Goal: Task Accomplishment & Management: Manage account settings

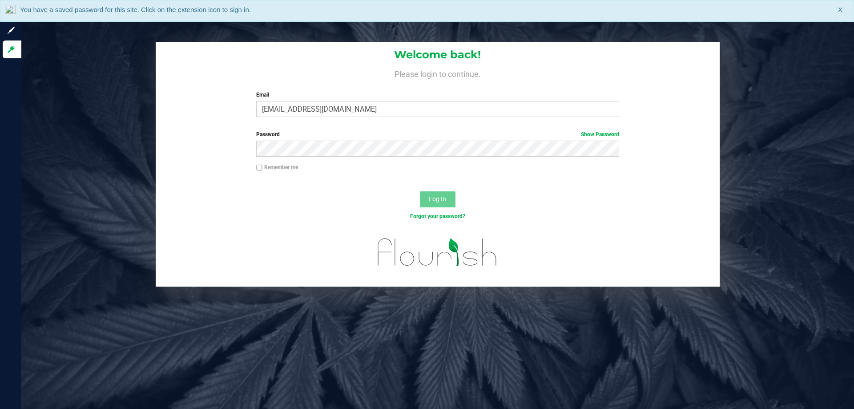
type input "[EMAIL_ADDRESS][DOMAIN_NAME]"
click at [420, 191] on button "Log In" at bounding box center [438, 199] width 36 height 16
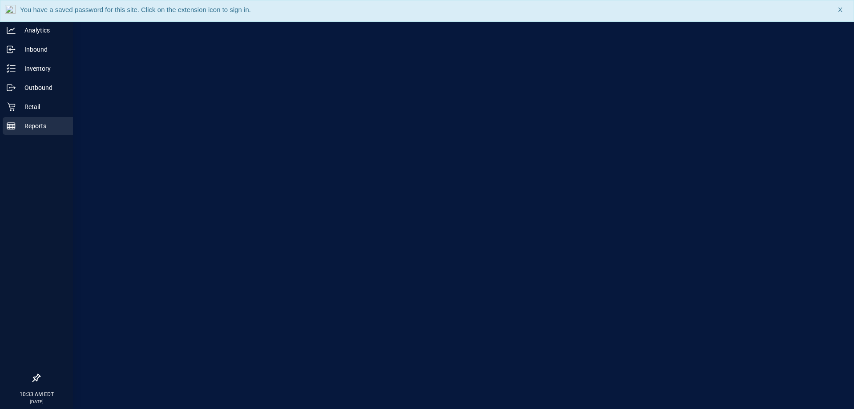
click at [7, 117] on div "Reports" at bounding box center [38, 126] width 70 height 18
click at [13, 111] on div "Retail" at bounding box center [38, 107] width 70 height 18
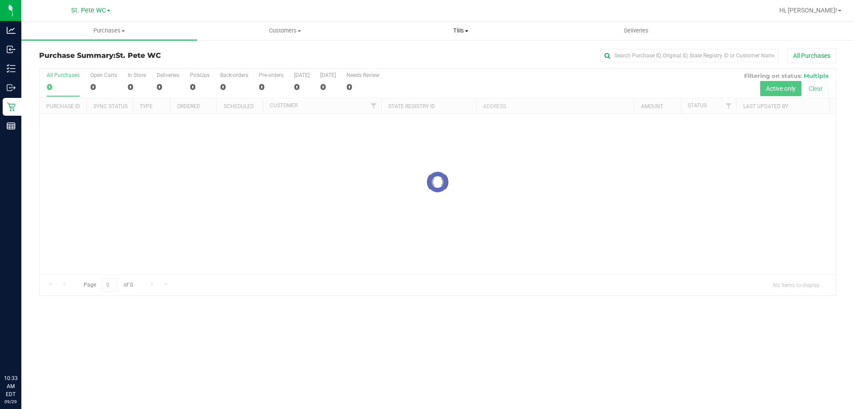
click at [456, 28] on span "Tills" at bounding box center [460, 31] width 175 height 8
click at [440, 55] on li "Manage tills" at bounding box center [461, 53] width 176 height 11
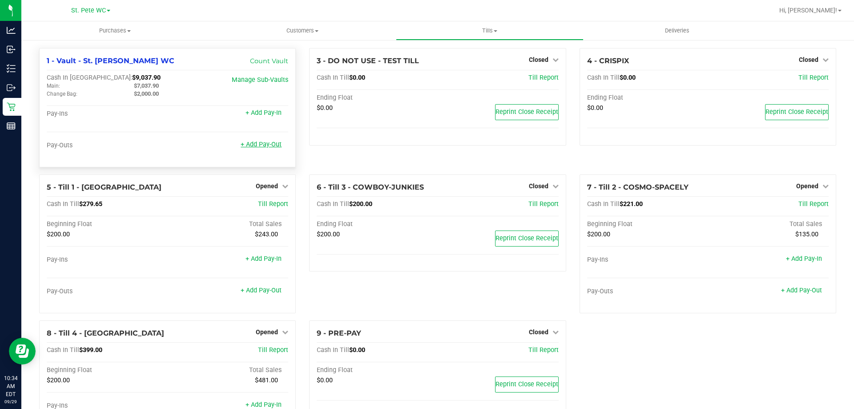
click at [249, 147] on link "+ Add Pay-Out" at bounding box center [261, 145] width 41 height 8
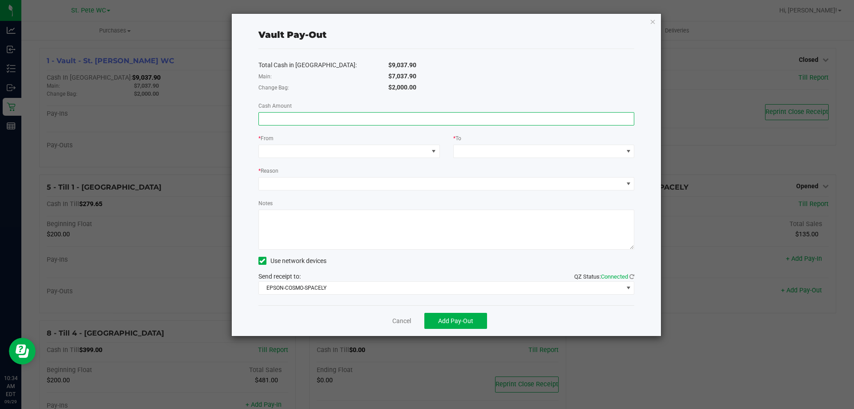
click at [434, 117] on input at bounding box center [446, 119] width 375 height 12
type input "$7,037.90"
click at [295, 151] on span at bounding box center [343, 151] width 169 height 12
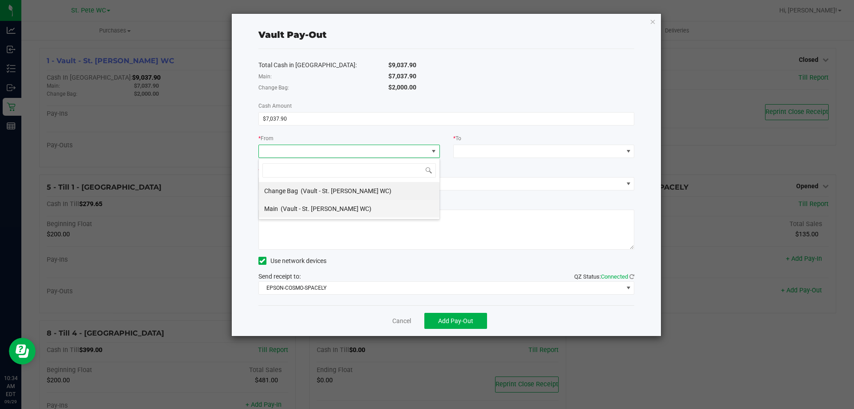
click at [297, 206] on span "(Vault - St. [PERSON_NAME] WC)" at bounding box center [326, 208] width 91 height 7
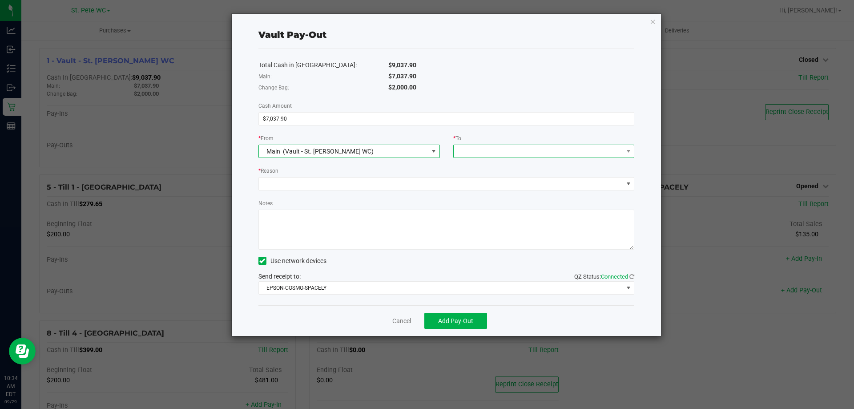
click at [470, 150] on span at bounding box center [538, 151] width 169 height 12
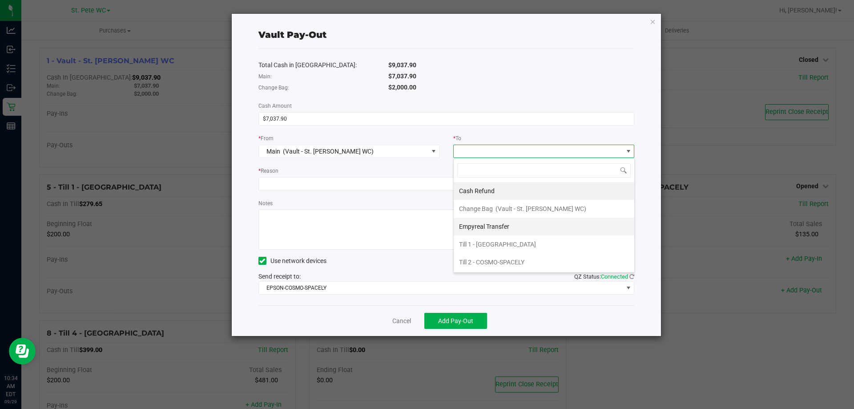
click at [489, 227] on span "Empyreal Transfer" at bounding box center [484, 226] width 50 height 7
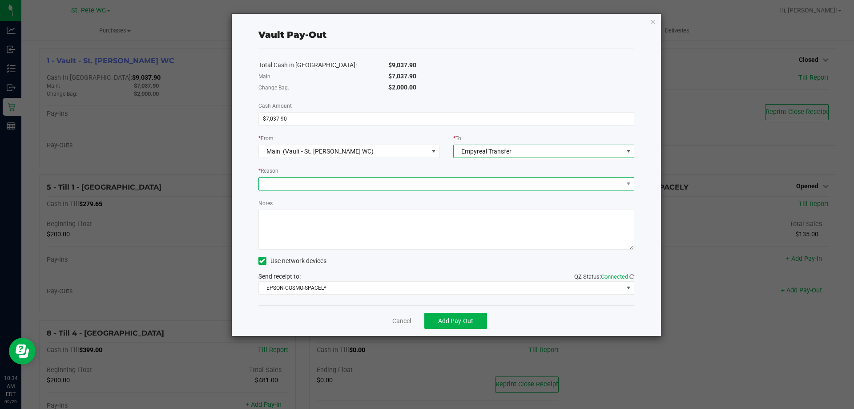
click at [396, 185] on span at bounding box center [441, 183] width 364 height 12
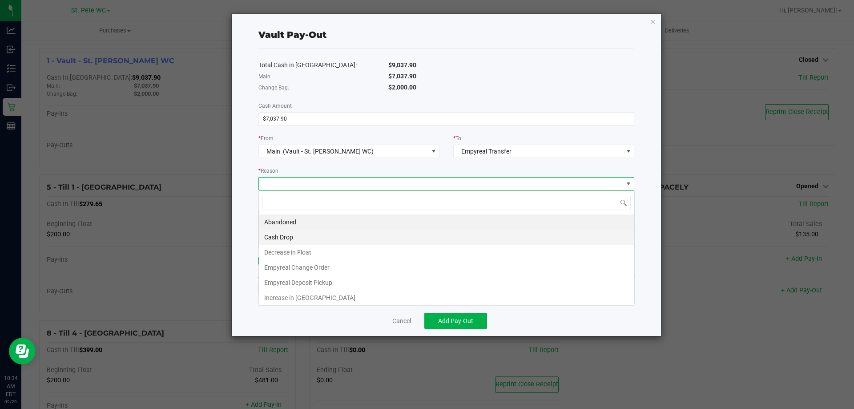
scroll to position [13, 376]
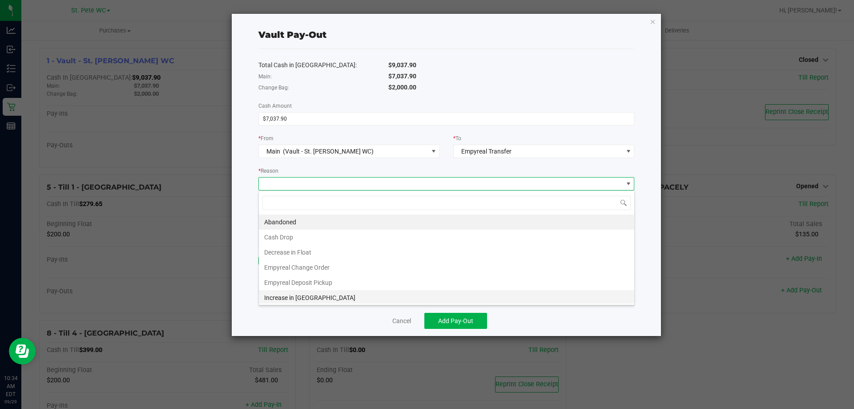
click at [342, 290] on li "Increase in [GEOGRAPHIC_DATA]" at bounding box center [446, 297] width 375 height 15
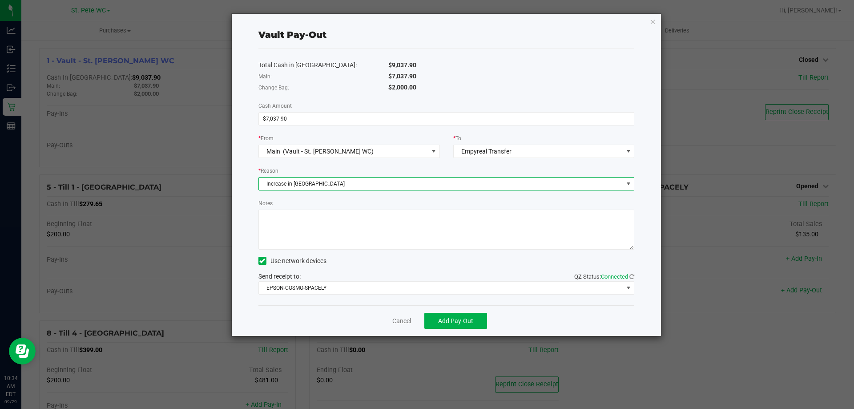
click at [312, 183] on span "Increase in [GEOGRAPHIC_DATA]" at bounding box center [441, 183] width 364 height 12
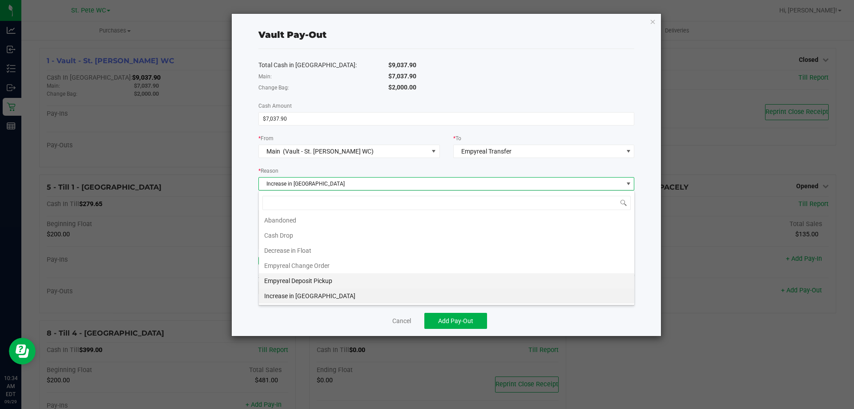
click at [312, 283] on li "Empyreal Deposit Pickup" at bounding box center [446, 280] width 375 height 15
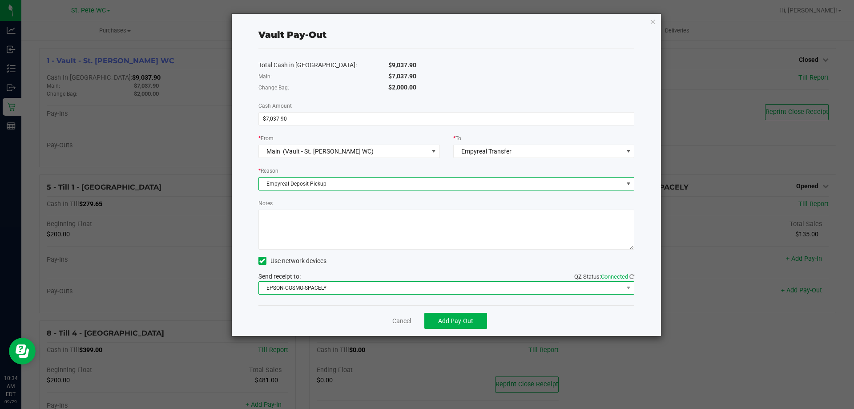
click at [310, 287] on span "EPSON-COSMO-SPACELY" at bounding box center [441, 287] width 364 height 12
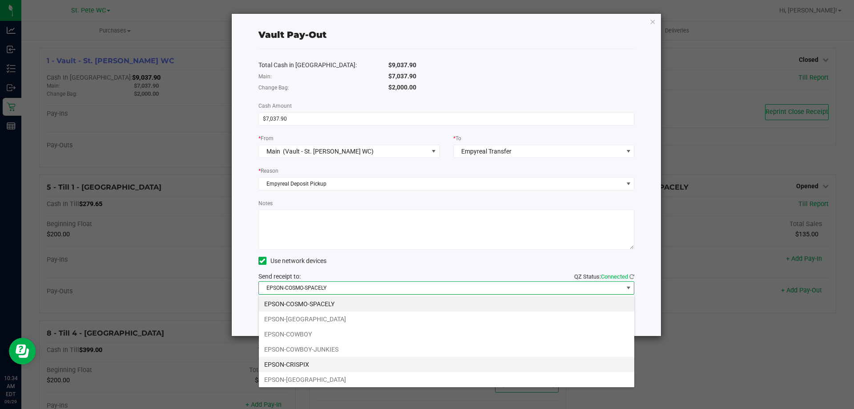
click at [303, 368] on li "EPSON-CRISPIX" at bounding box center [446, 364] width 375 height 15
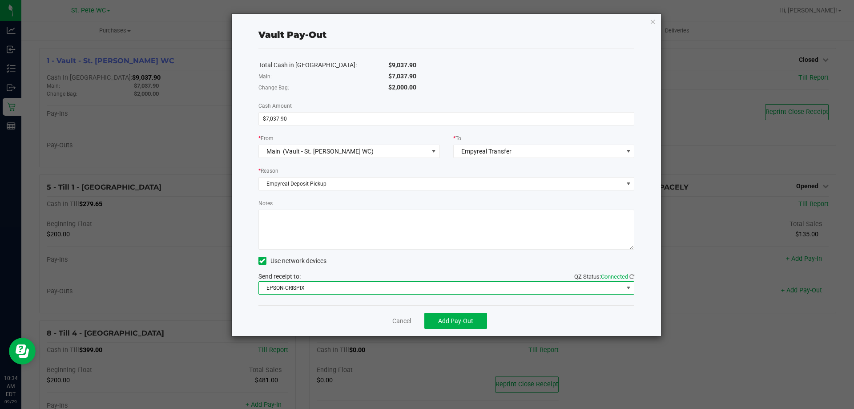
click at [322, 234] on textarea "Notes" at bounding box center [446, 229] width 376 height 40
click at [442, 240] on textarea "Notes" at bounding box center [446, 229] width 376 height 40
type textarea "Empyreal [DATE] PM"
click at [454, 322] on span "Add Pay-Out" at bounding box center [455, 320] width 35 height 7
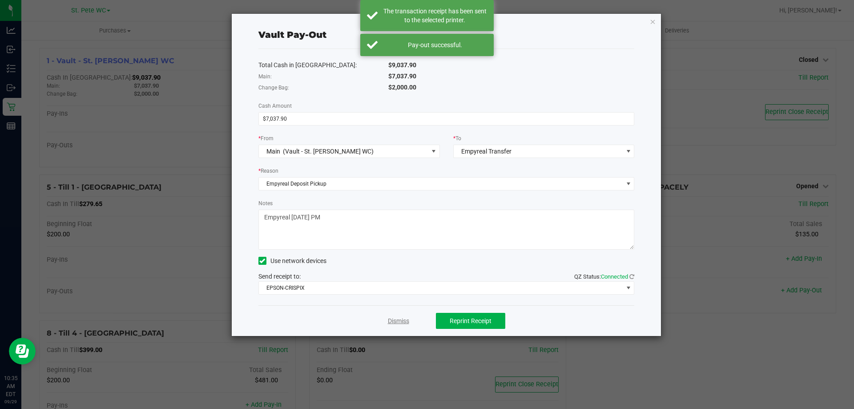
click at [398, 320] on link "Dismiss" at bounding box center [398, 320] width 21 height 9
